Goal: Information Seeking & Learning: Find contact information

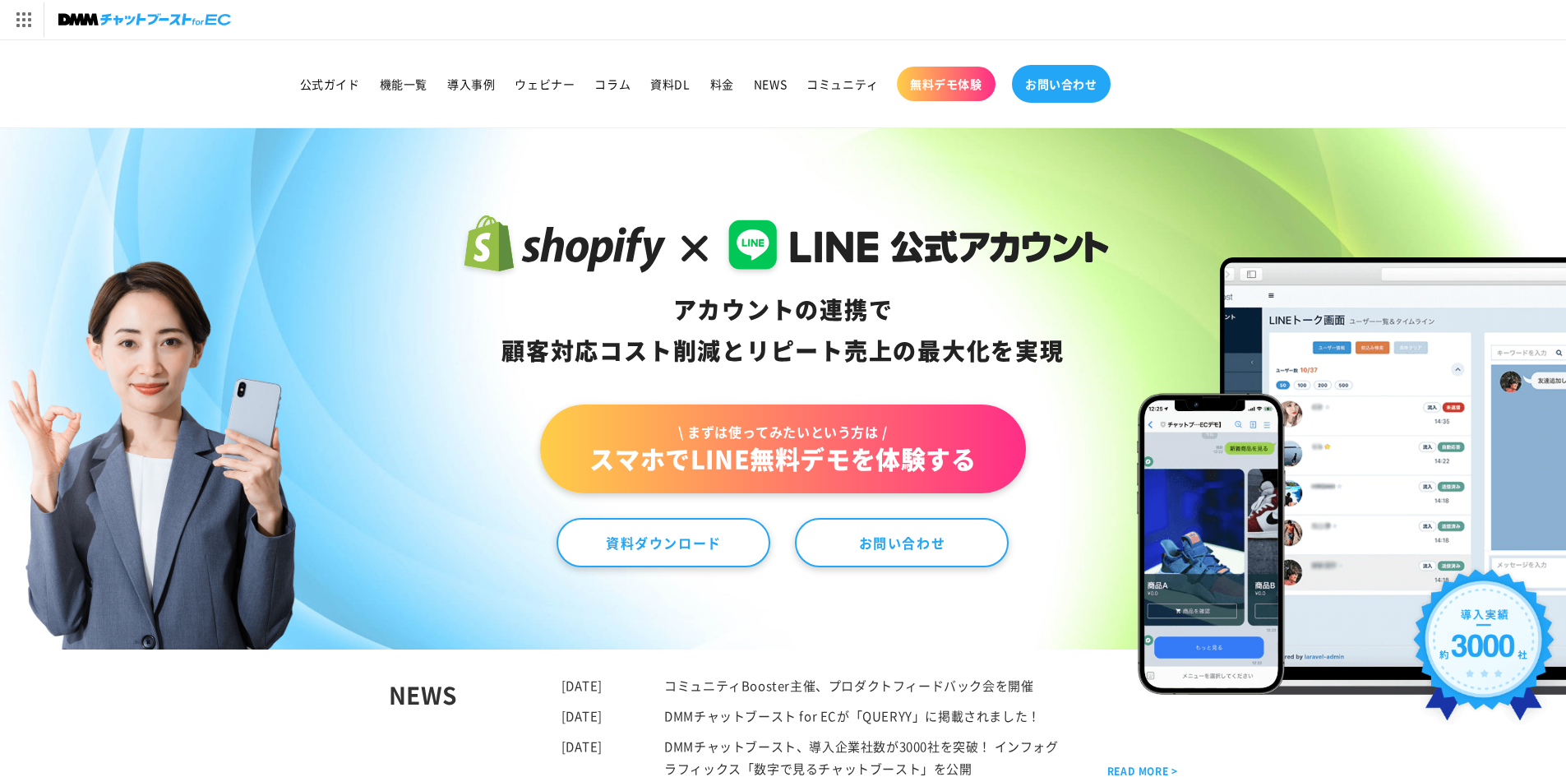
click at [1058, 96] on link "お問い合わせ" at bounding box center [1061, 84] width 99 height 38
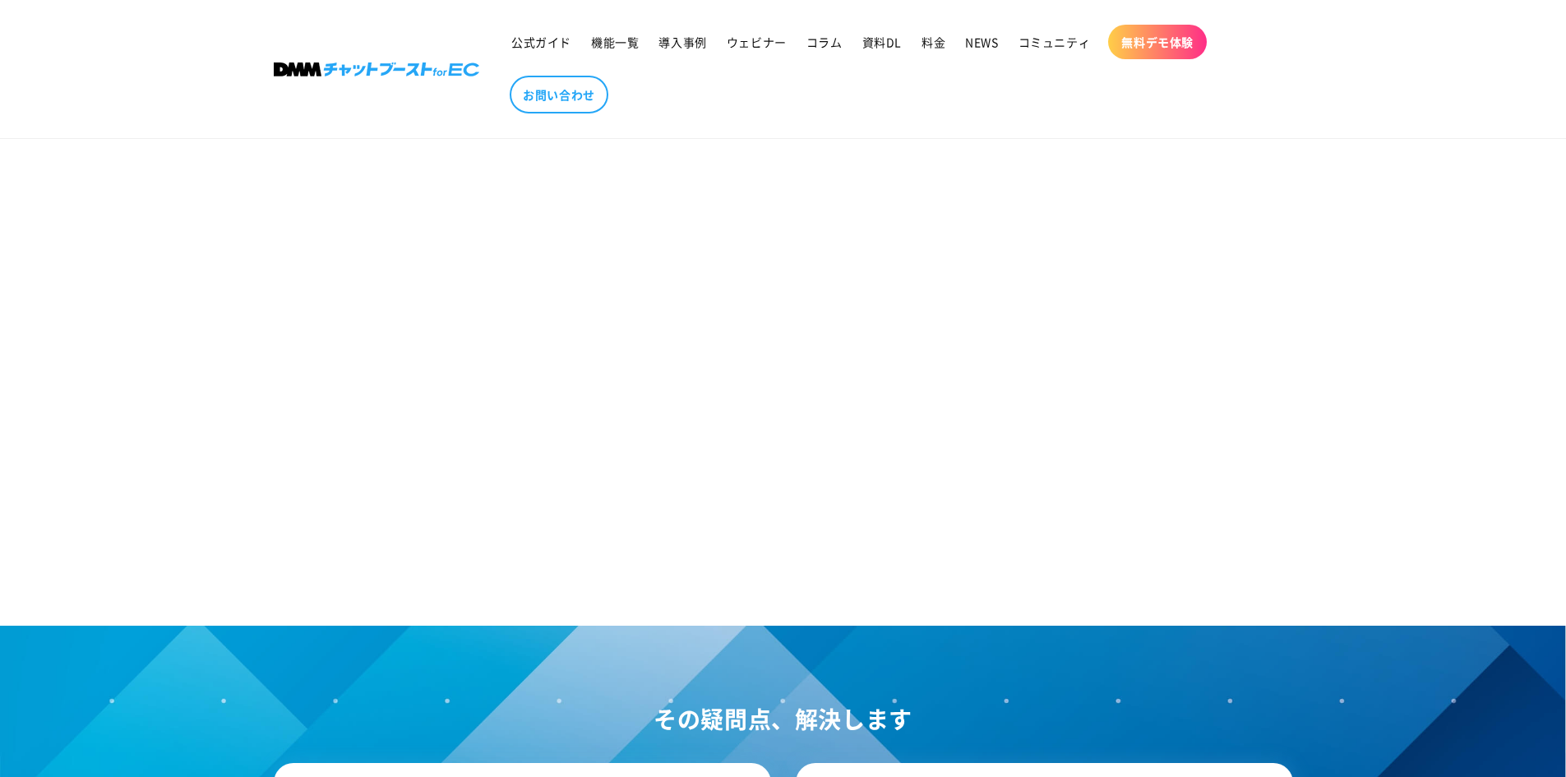
scroll to position [1366, 0]
